Goal: Task Accomplishment & Management: Manage account settings

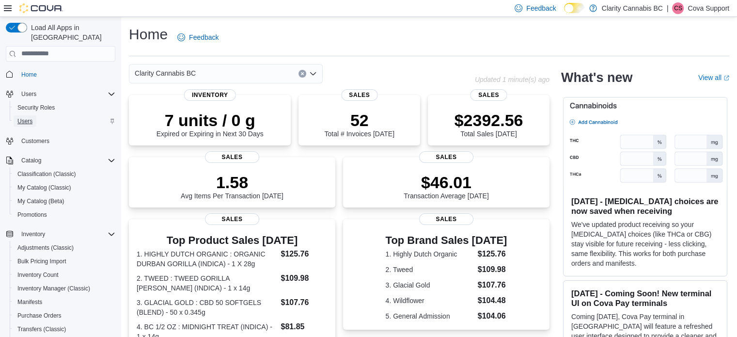
click at [29, 117] on span "Users" at bounding box center [24, 121] width 15 height 8
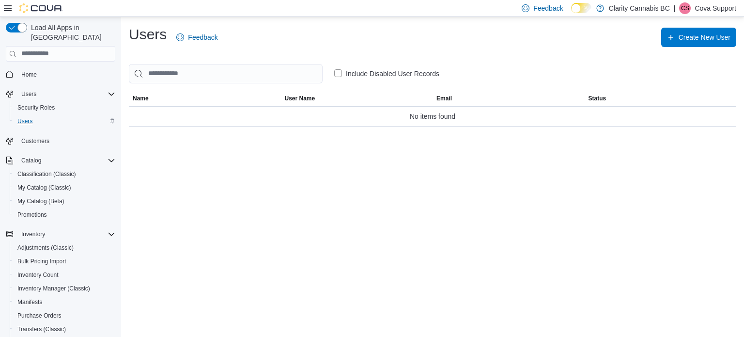
click at [712, 9] on p "Cova Support" at bounding box center [716, 8] width 42 height 12
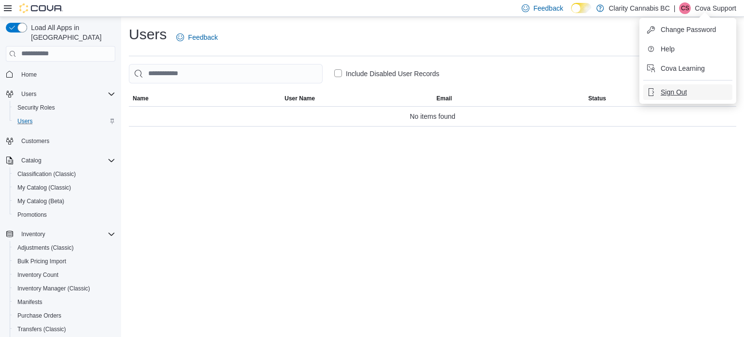
click at [675, 89] on span "Sign Out" at bounding box center [674, 92] width 26 height 10
